Goal: Find specific page/section: Find specific page/section

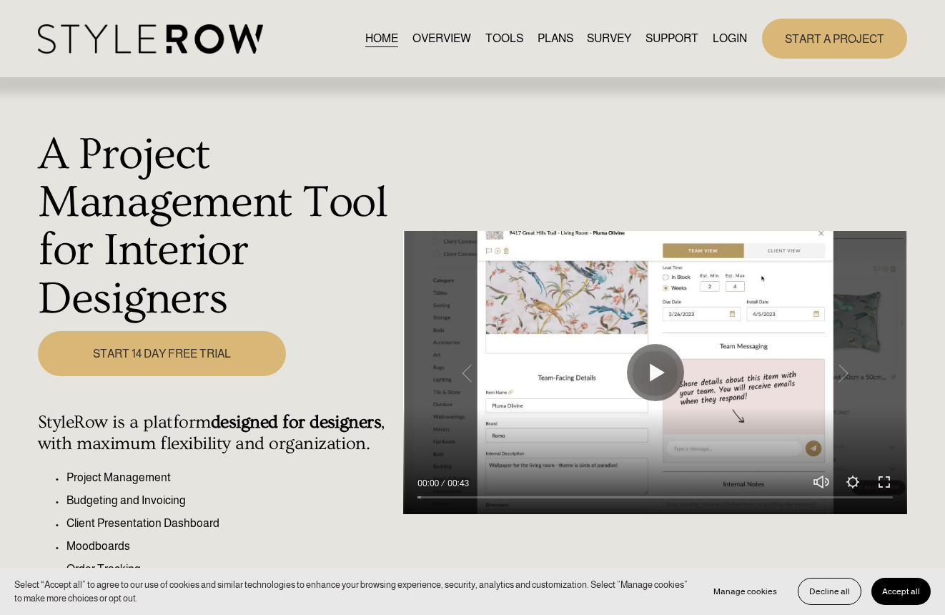
click at [736, 45] on link "LOGIN" at bounding box center [730, 38] width 34 height 19
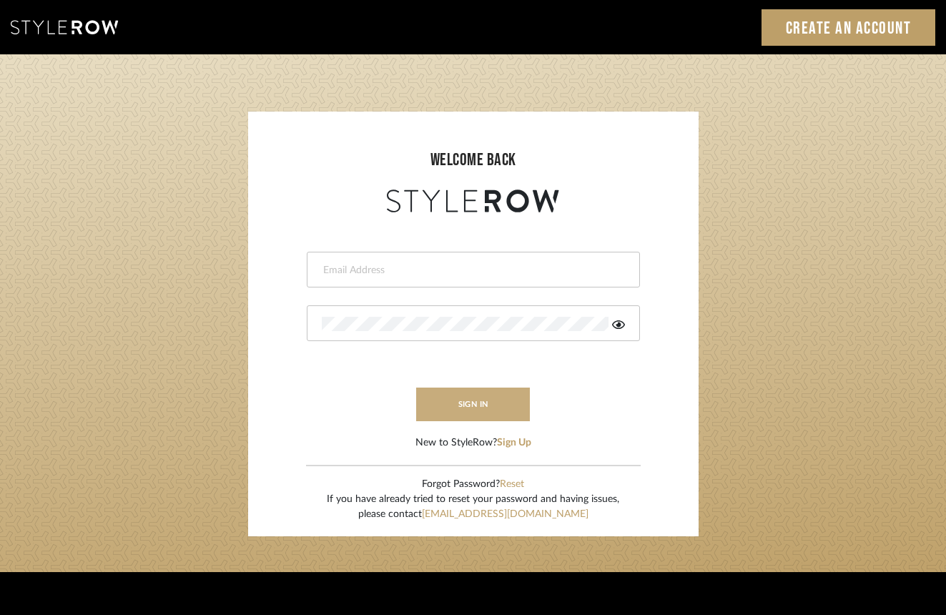
type input "hannah@roomerslimited.com"
click at [440, 415] on button "sign in" at bounding box center [473, 405] width 114 height 34
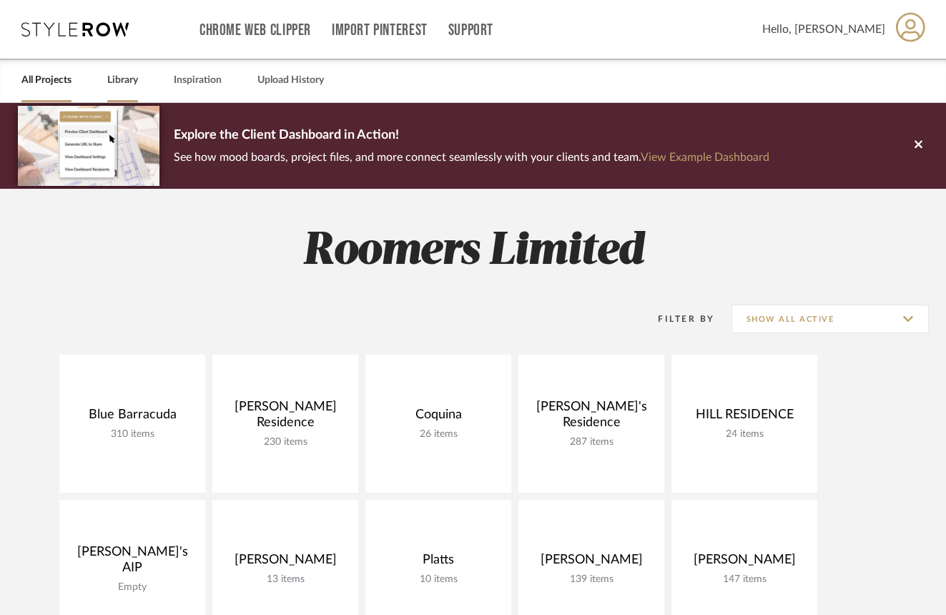
click at [117, 82] on link "Library" at bounding box center [122, 80] width 31 height 19
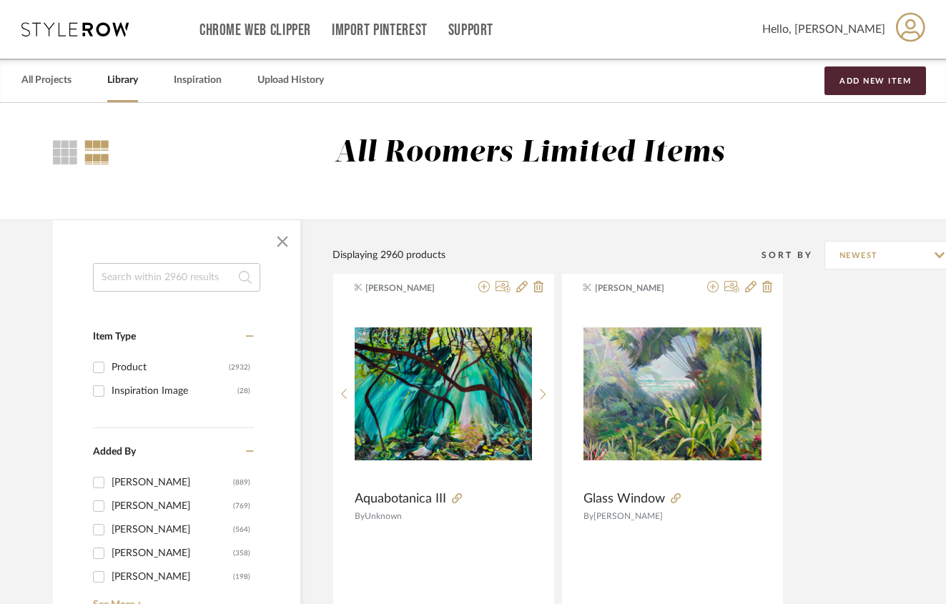
click at [149, 273] on input at bounding box center [176, 277] width 167 height 29
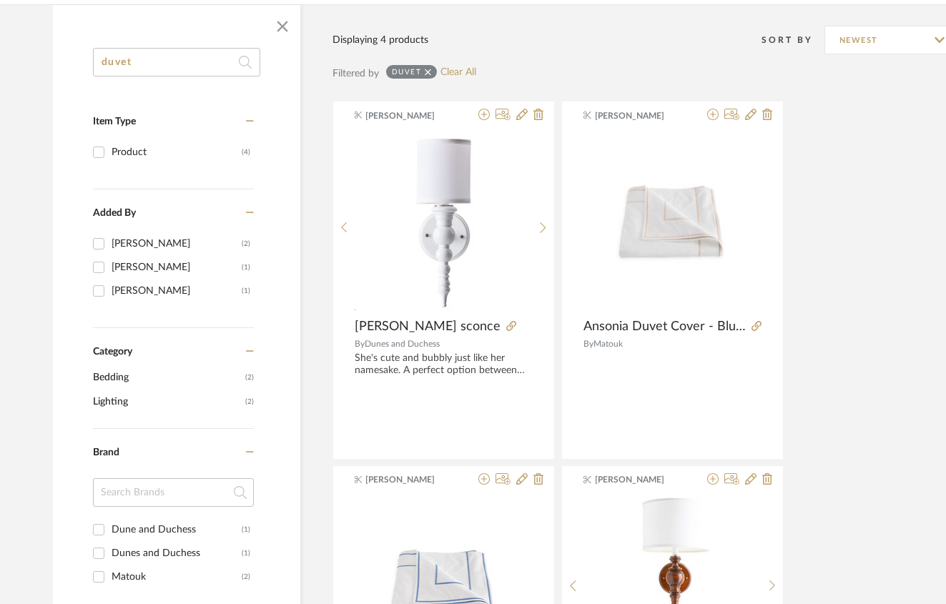
scroll to position [215, 0]
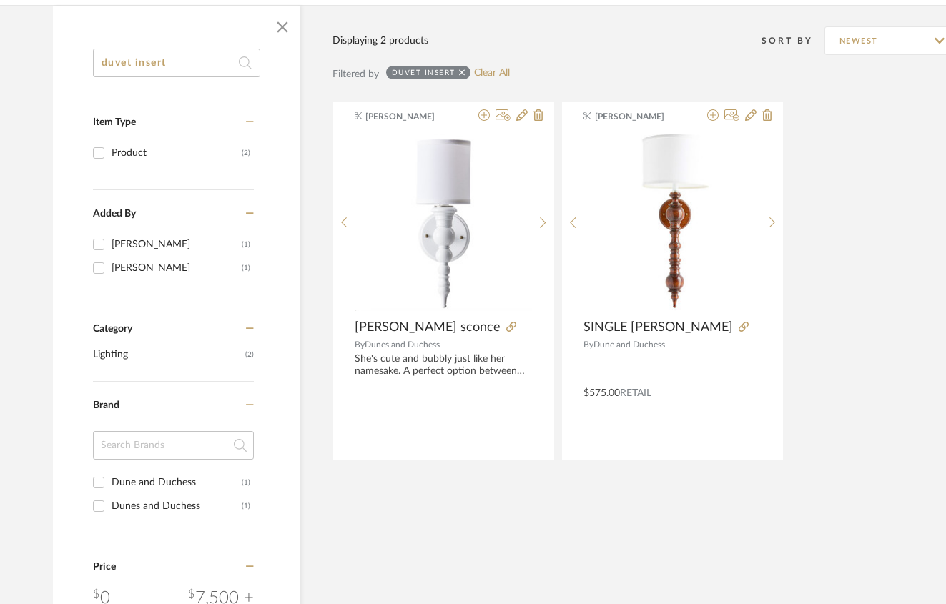
drag, startPoint x: 135, startPoint y: 63, endPoint x: 94, endPoint y: 68, distance: 41.8
click at [94, 67] on input "duvet insert" at bounding box center [176, 63] width 167 height 29
type input "insert"
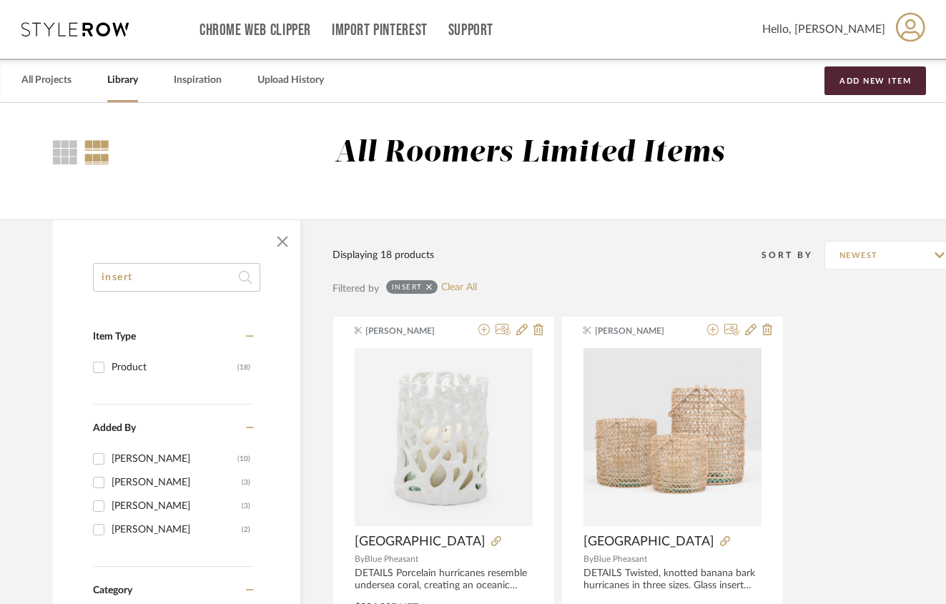
click at [692, 260] on div "Sort By Newest" at bounding box center [710, 255] width 538 height 36
